Goal: Navigation & Orientation: Understand site structure

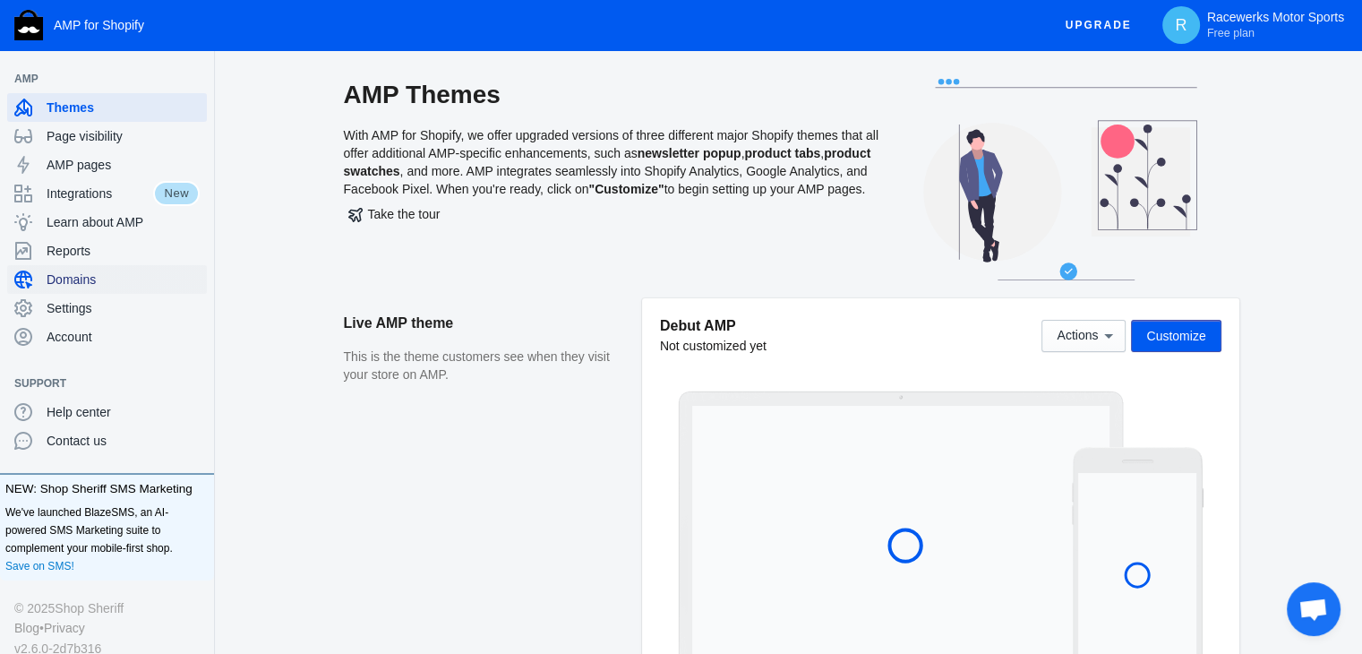
click at [98, 285] on span "Domains" at bounding box center [123, 279] width 153 height 18
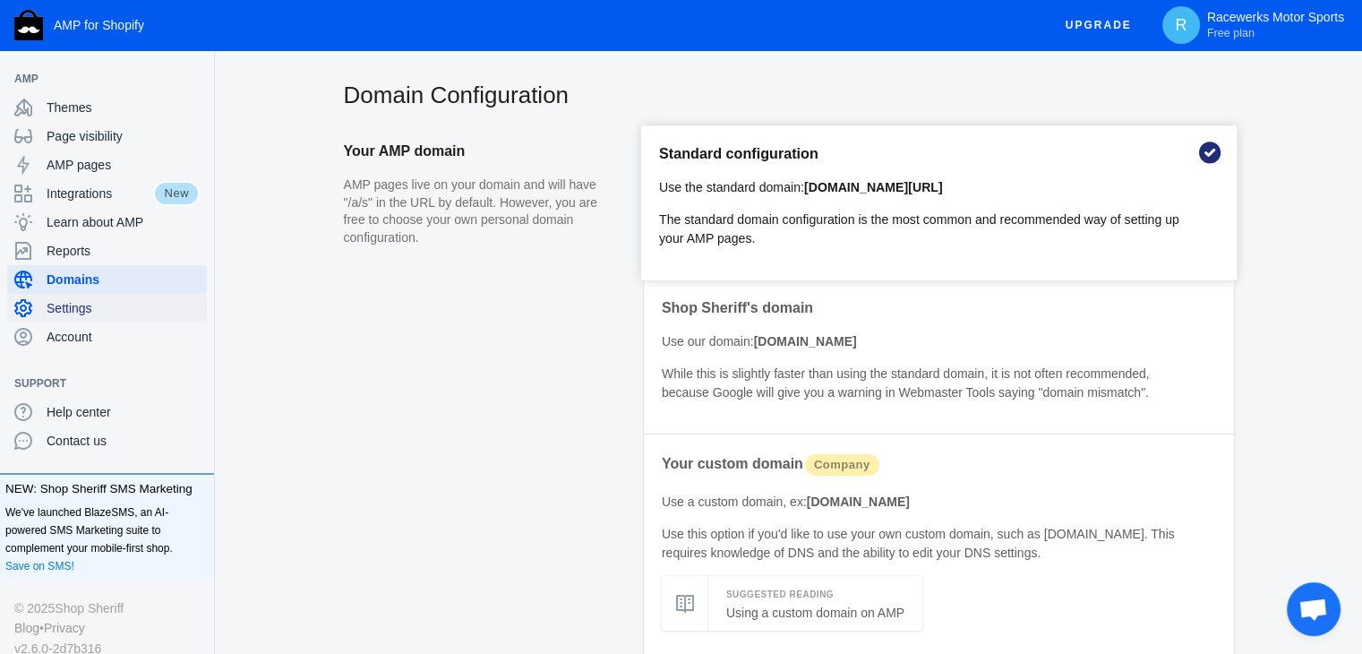
click at [97, 304] on span "Settings" at bounding box center [123, 308] width 153 height 18
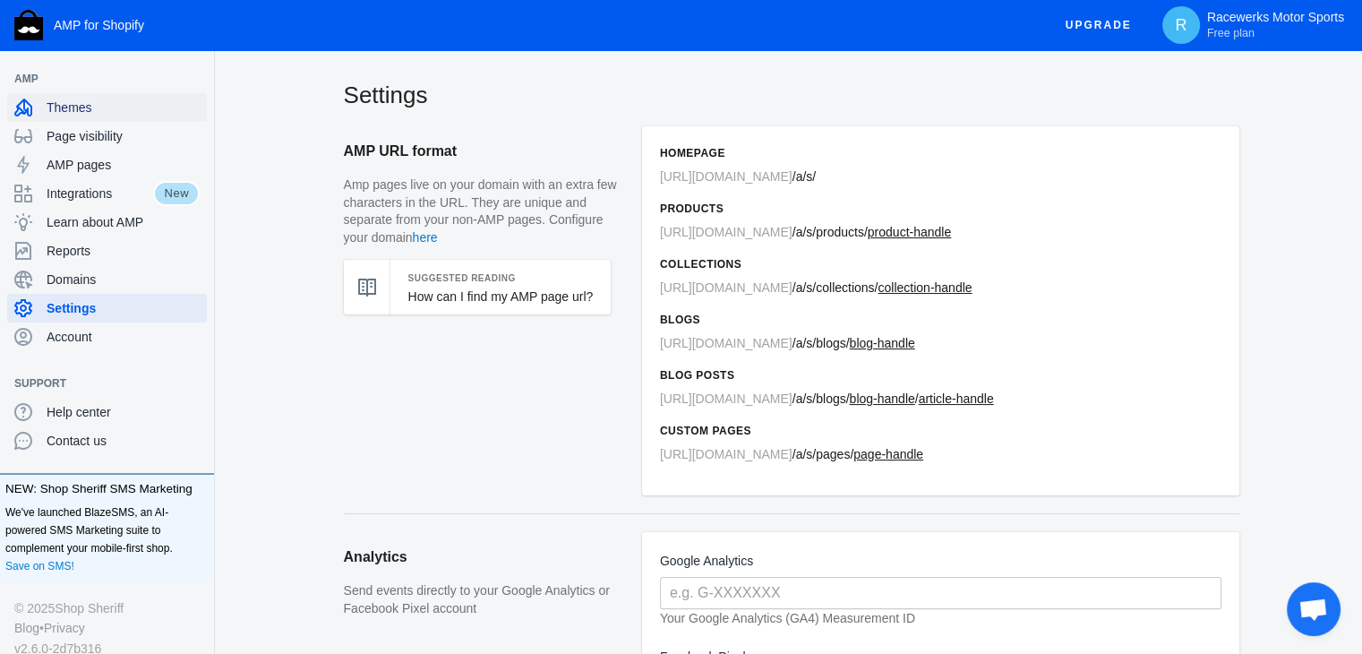
click at [89, 105] on span "Themes" at bounding box center [123, 108] width 153 height 18
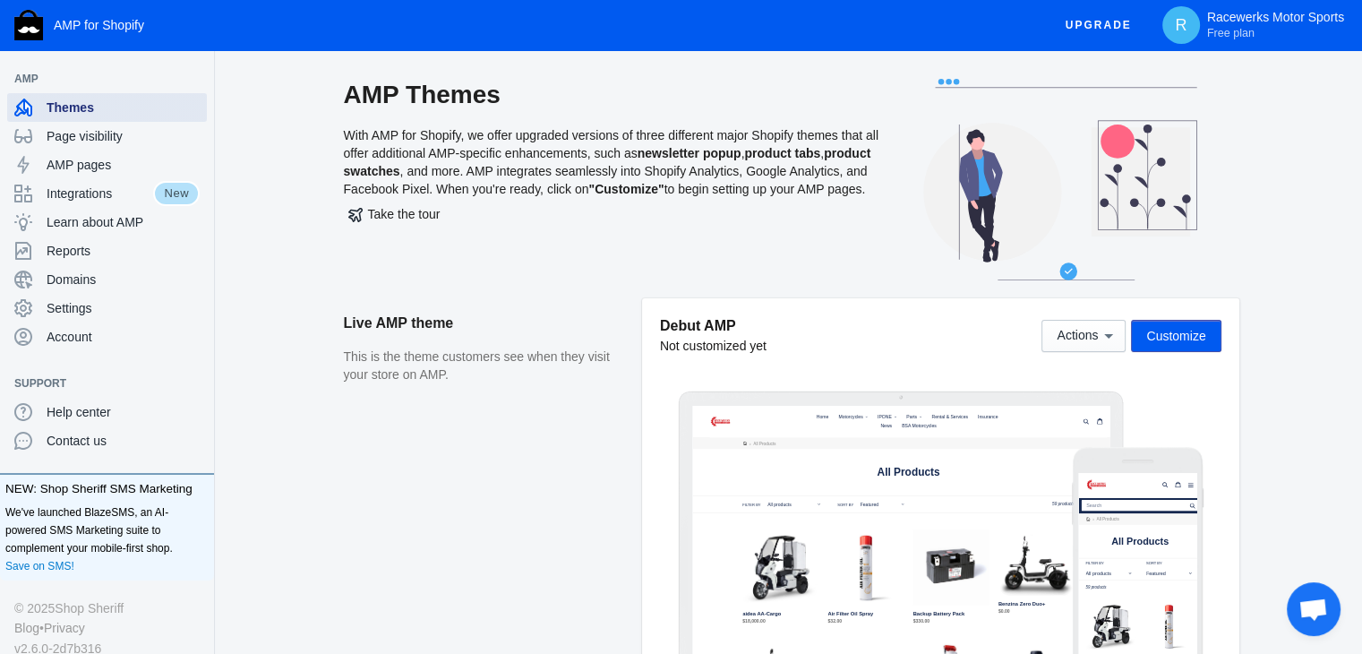
scroll to position [179, 0]
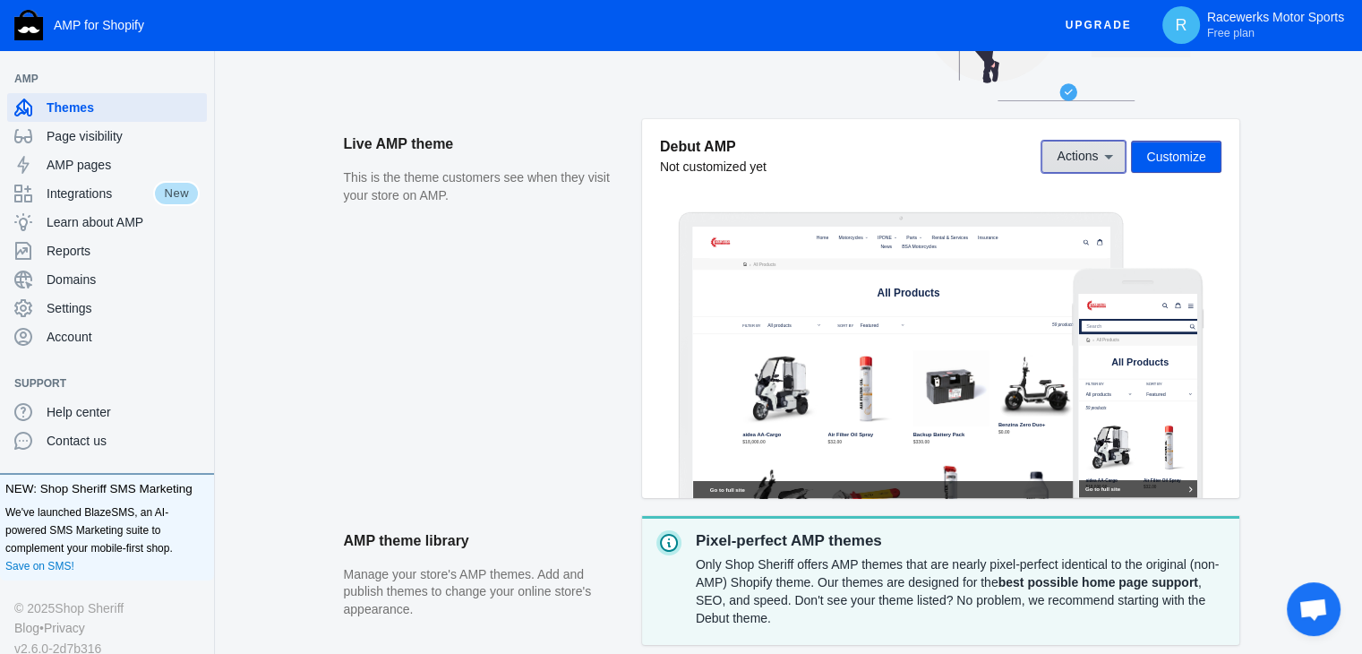
click at [1086, 150] on span "Actions" at bounding box center [1077, 157] width 41 height 14
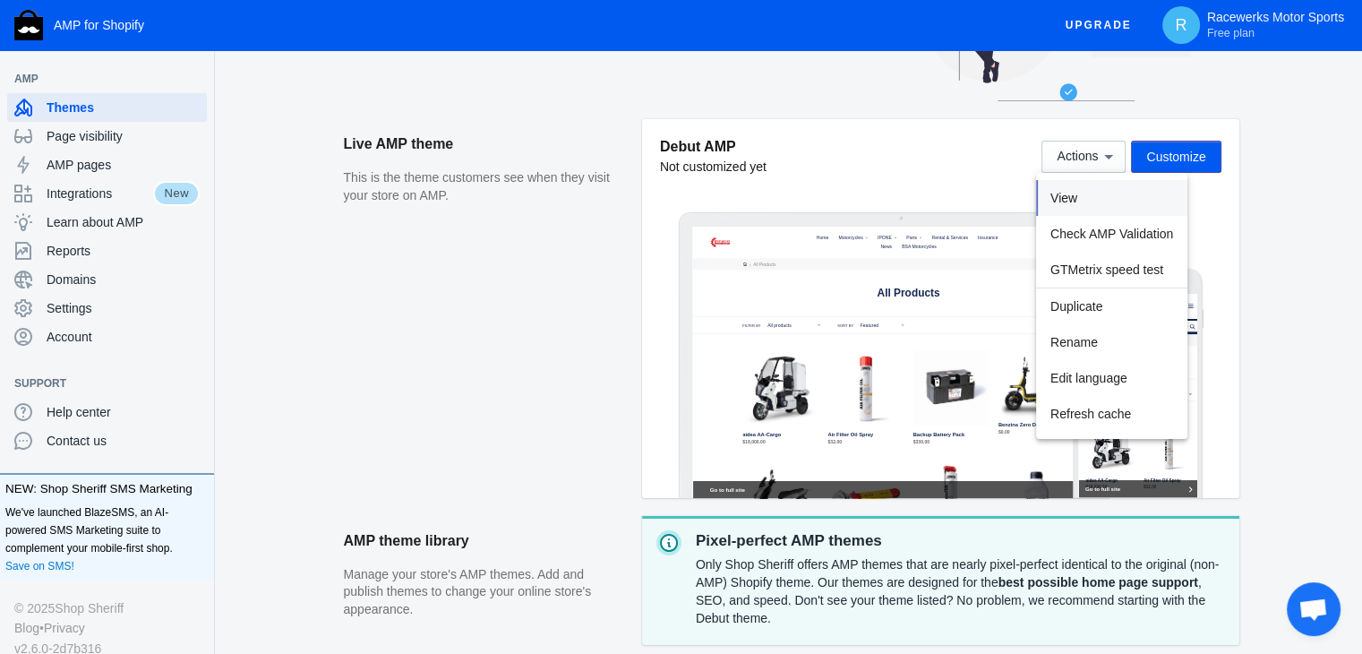
drag, startPoint x: 1080, startPoint y: 197, endPoint x: 1103, endPoint y: 408, distance: 211.8
click at [1103, 408] on div "View Check AMP Validation GTMetrix speed test Duplicate Rename Edit language Re…" at bounding box center [1111, 306] width 151 height 266
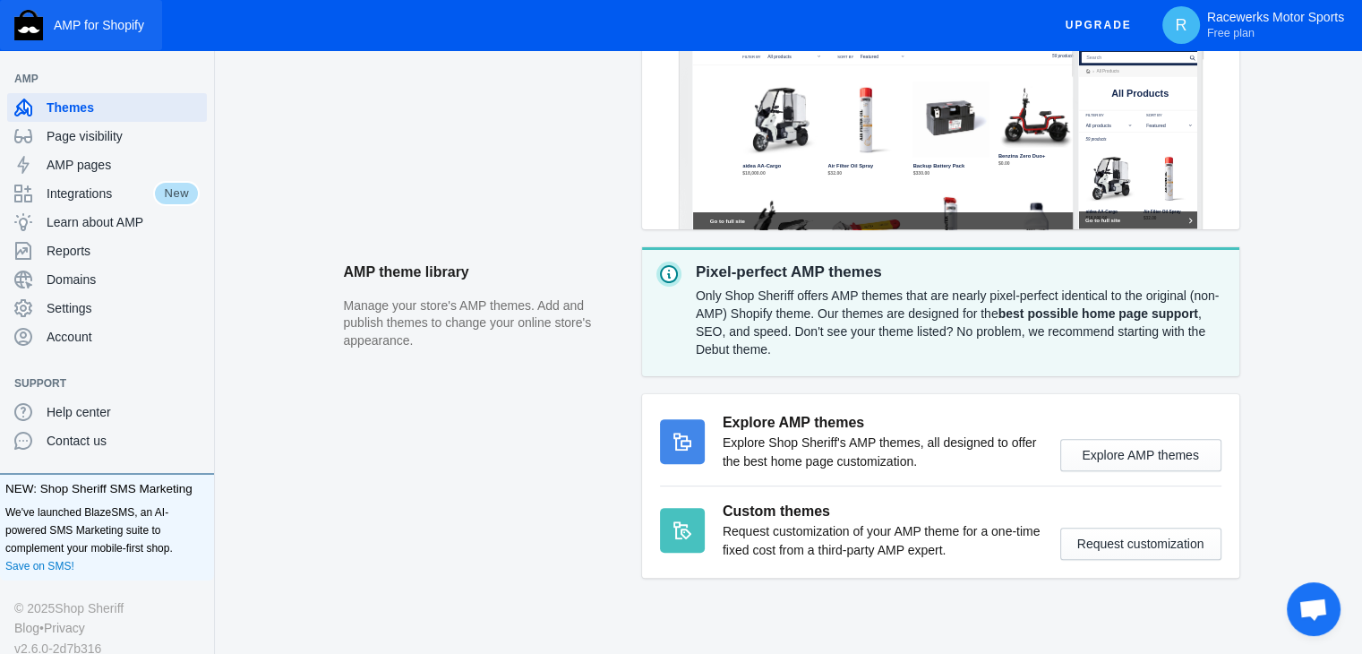
scroll to position [358, 0]
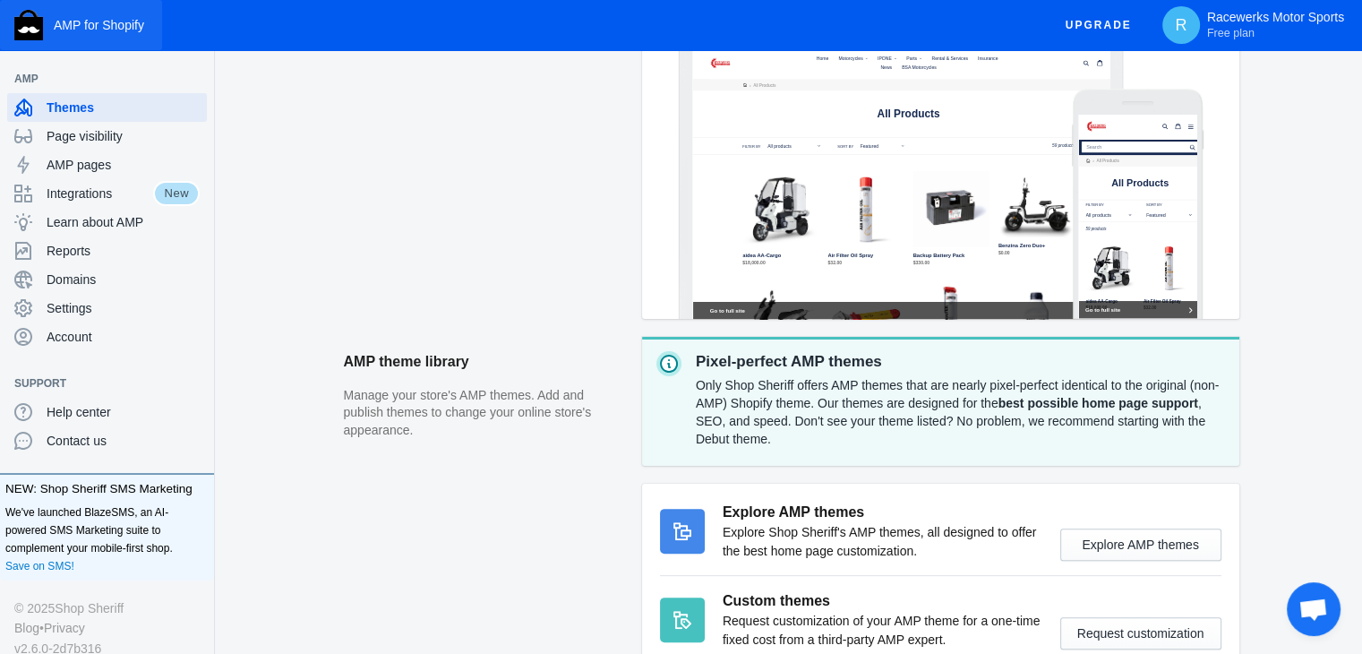
click at [107, 30] on span "AMP for Shopify" at bounding box center [99, 25] width 90 height 14
